Goal: Learn about a topic

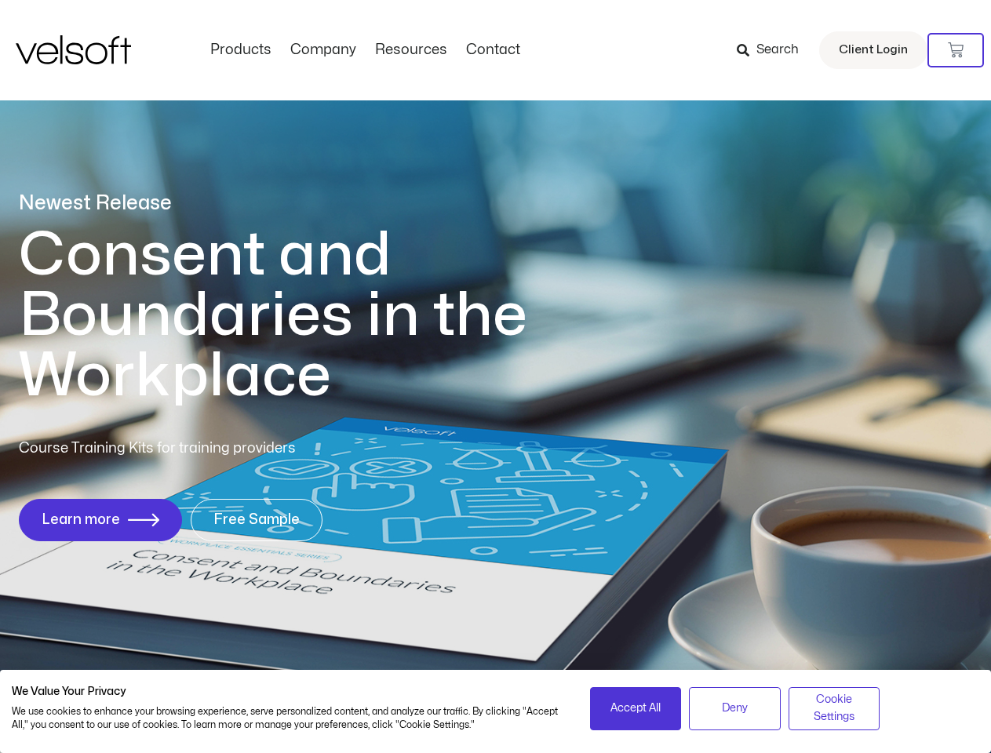
click at [495, 376] on h1 "Consent and Boundaries in the Workplace" at bounding box center [305, 315] width 573 height 181
click at [955, 50] on icon at bounding box center [955, 50] width 16 height 16
click at [635, 708] on span "Accept All" at bounding box center [635, 708] width 50 height 17
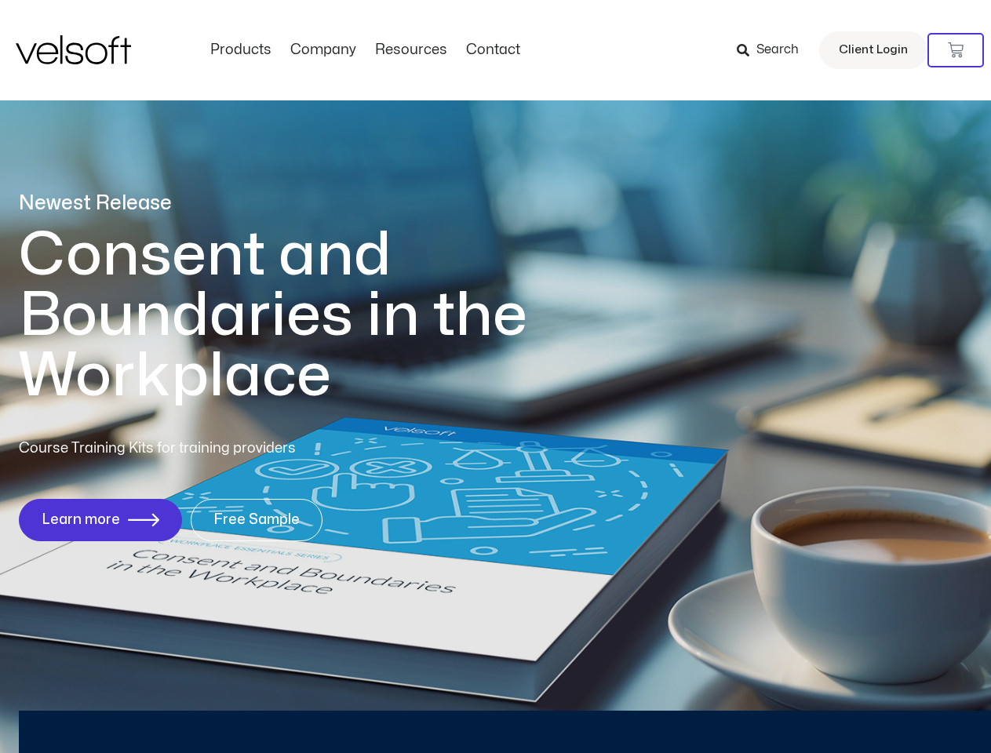
click at [734, 708] on div "Newest Release Consent and Boundaries in the Workplace Course Training Kits for…" at bounding box center [495, 375] width 991 height 762
click at [834, 708] on div "Newest Release Consent and Boundaries in the Workplace Course Training Kits for…" at bounding box center [495, 375] width 991 height 762
